Goal: Obtain resource: Download file/media

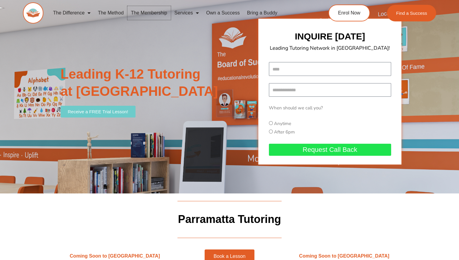
click at [152, 10] on link "The Membership" at bounding box center [148, 13] width 43 height 14
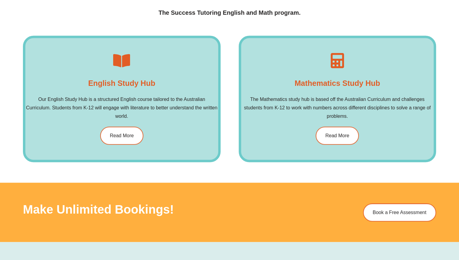
scroll to position [887, 0]
click at [127, 135] on span "Read More" at bounding box center [122, 135] width 24 height 5
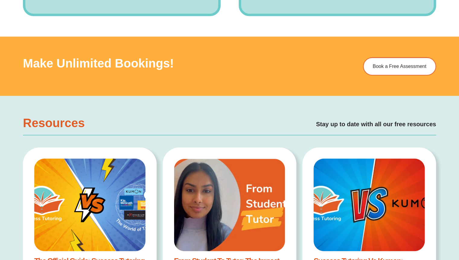
scroll to position [1029, 0]
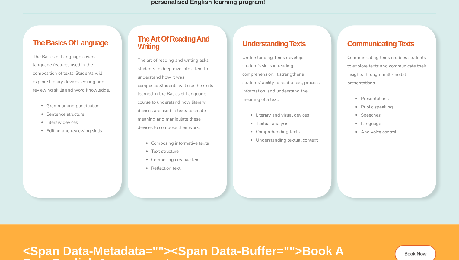
type input "*"
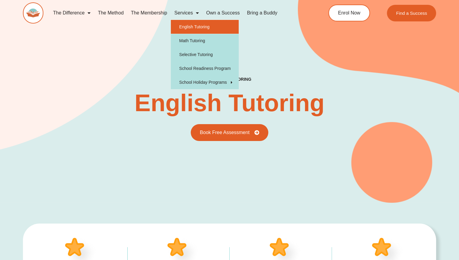
click at [193, 26] on link "English Tutoring" at bounding box center [205, 27] width 68 height 14
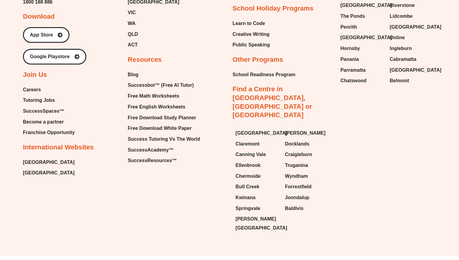
scroll to position [2394, 0]
click at [151, 107] on span "Free English Worksheets" at bounding box center [157, 107] width 58 height 9
click at [160, 116] on span "Free Download Study Planner" at bounding box center [162, 117] width 68 height 9
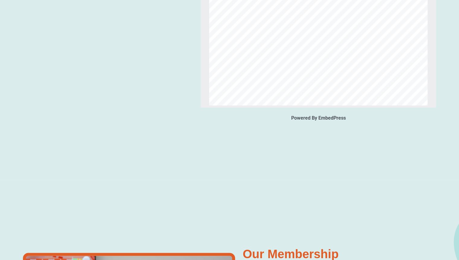
scroll to position [802, 0]
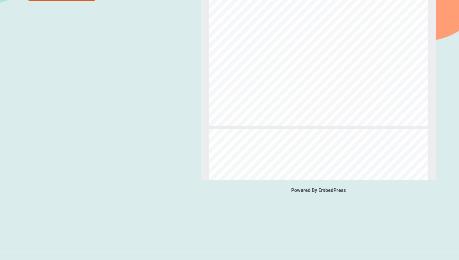
type input "*"
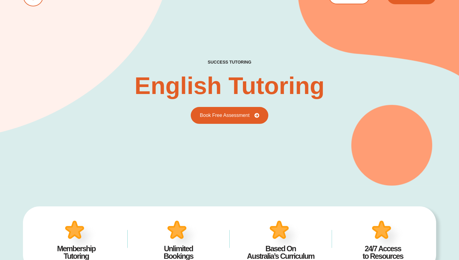
scroll to position [0, 0]
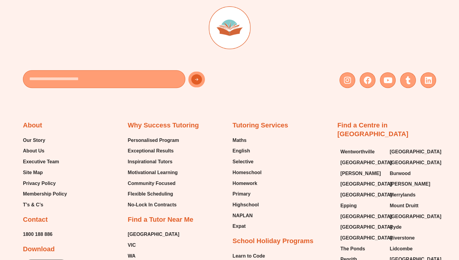
scroll to position [253, 0]
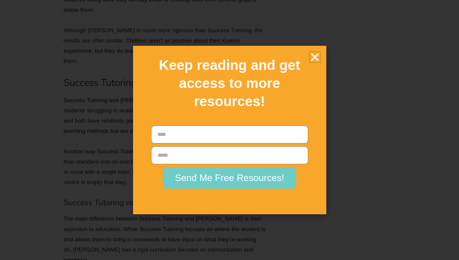
scroll to position [2420, 0]
click at [314, 64] on h2 "Keep reading and get access to more resources!" at bounding box center [230, 83] width 172 height 54
click at [315, 59] on icon "Close" at bounding box center [314, 57] width 11 height 11
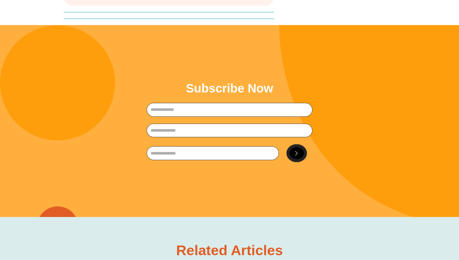
scroll to position [3106, 0]
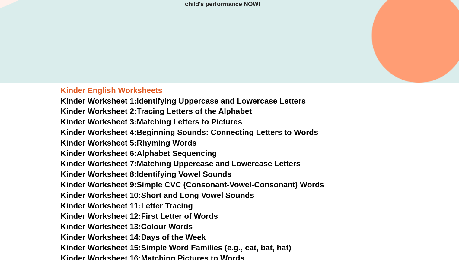
scroll to position [171, 0]
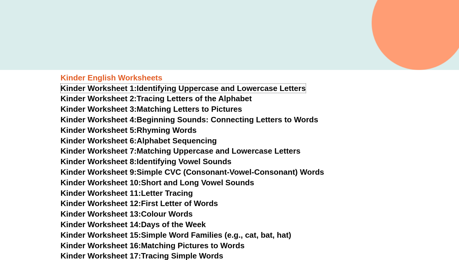
click at [228, 87] on link "Kinder Worksheet 1: Identifying Uppercase and Lowercase Letters" at bounding box center [183, 88] width 245 height 9
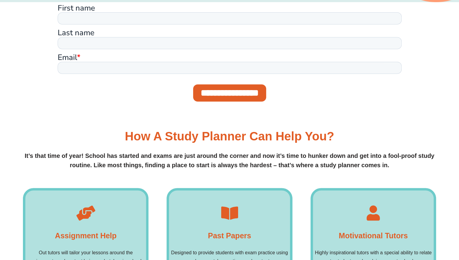
scroll to position [265, 0]
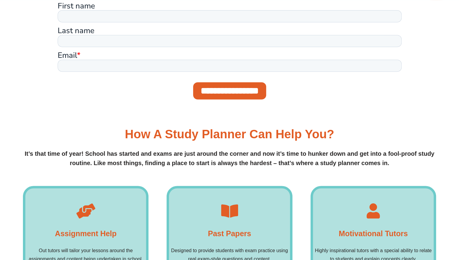
click at [247, 81] on div "**********" at bounding box center [229, 90] width 344 height 27
click at [242, 96] on input "**********" at bounding box center [229, 90] width 73 height 17
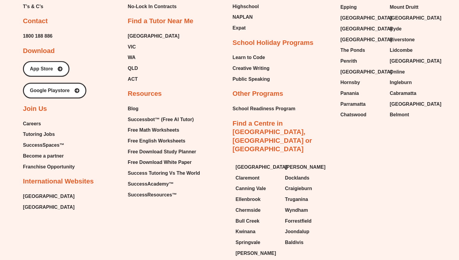
scroll to position [1488, 0]
click at [159, 131] on span "Free Math Worksheets" at bounding box center [153, 130] width 51 height 9
